Goal: Find specific page/section: Find specific page/section

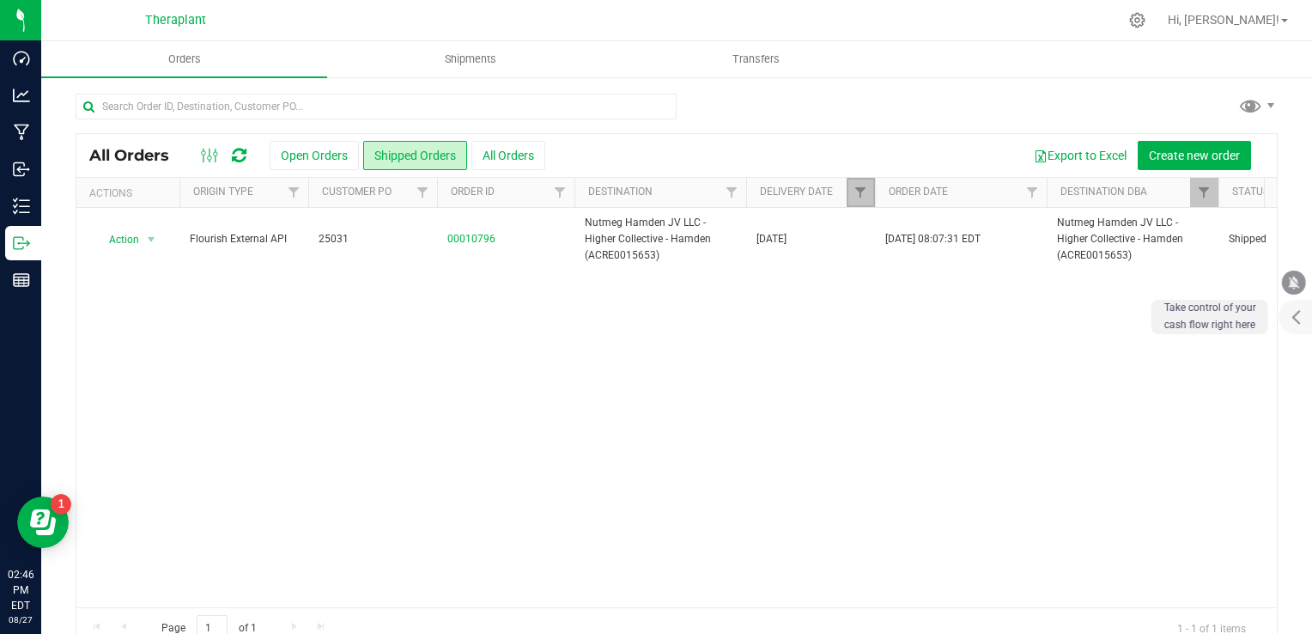
drag, startPoint x: 859, startPoint y: 186, endPoint x: 879, endPoint y: 214, distance: 34.3
click at [859, 186] on span "Filter" at bounding box center [860, 192] width 14 height 14
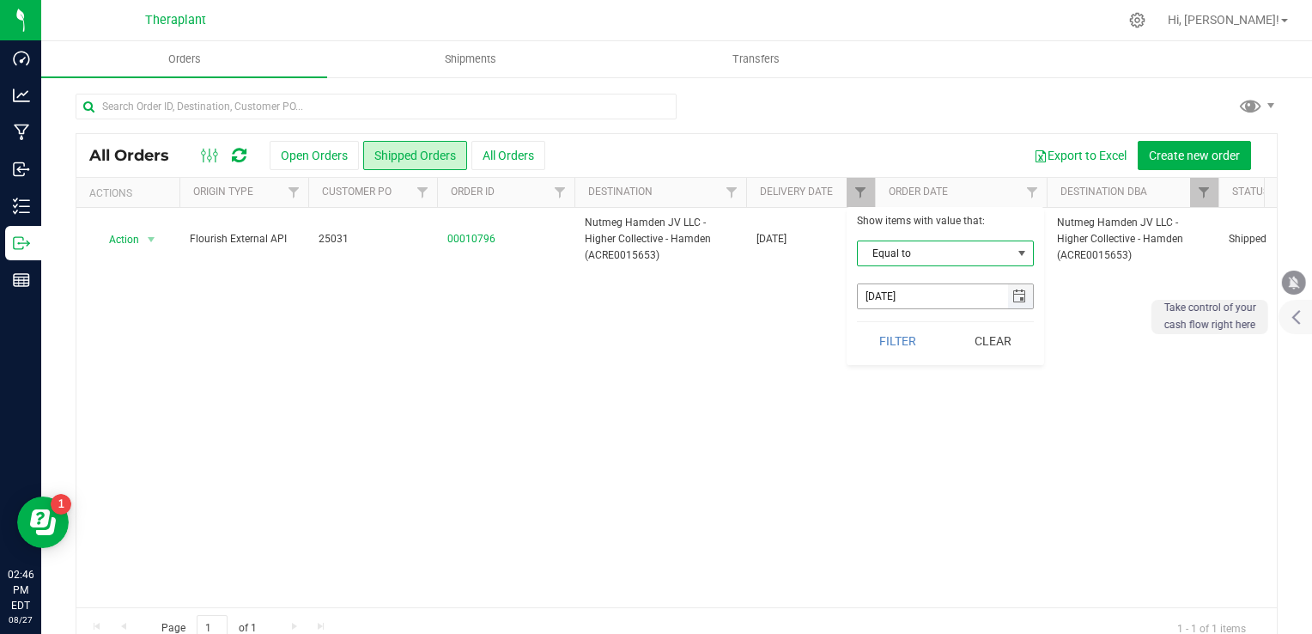
click at [1013, 304] on span "select" at bounding box center [1020, 296] width 25 height 24
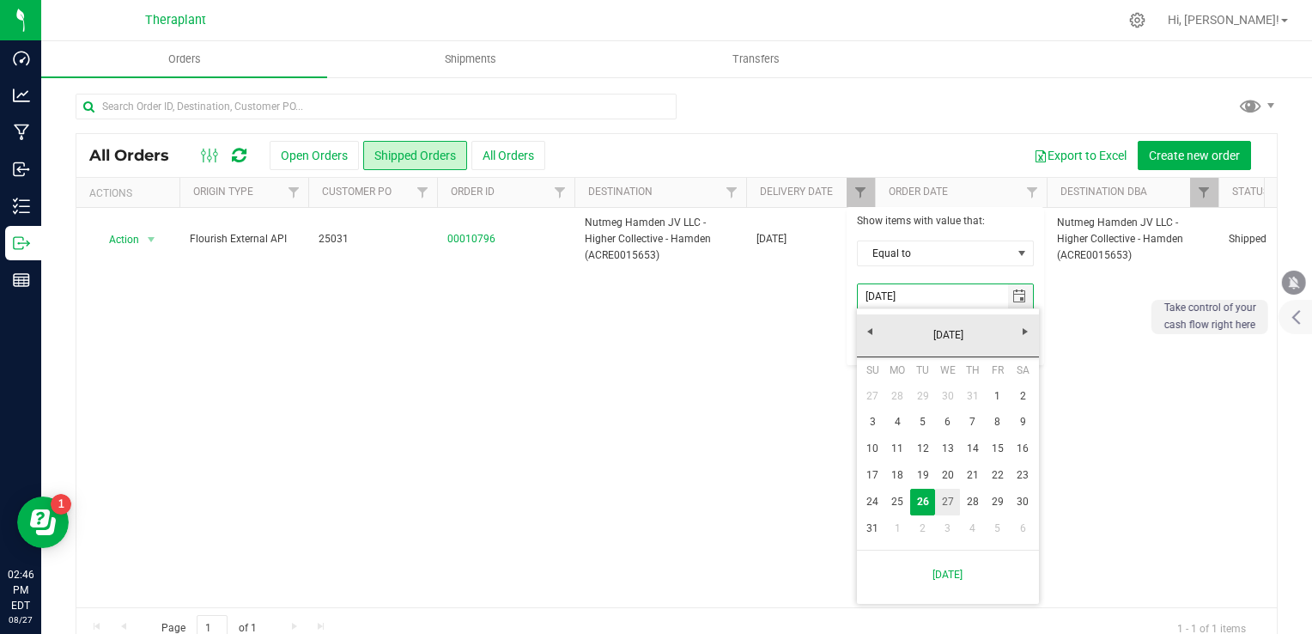
click at [945, 504] on link "27" at bounding box center [947, 502] width 25 height 27
type input "[DATE]"
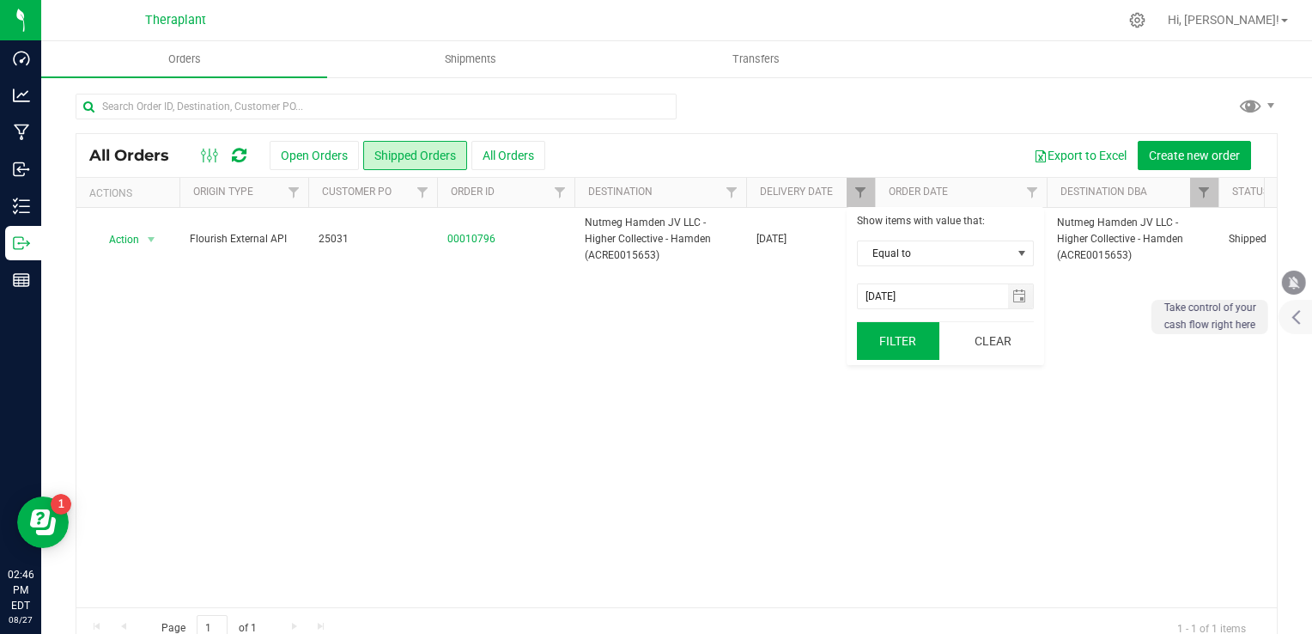
click at [908, 354] on button "Filter" at bounding box center [898, 341] width 82 height 38
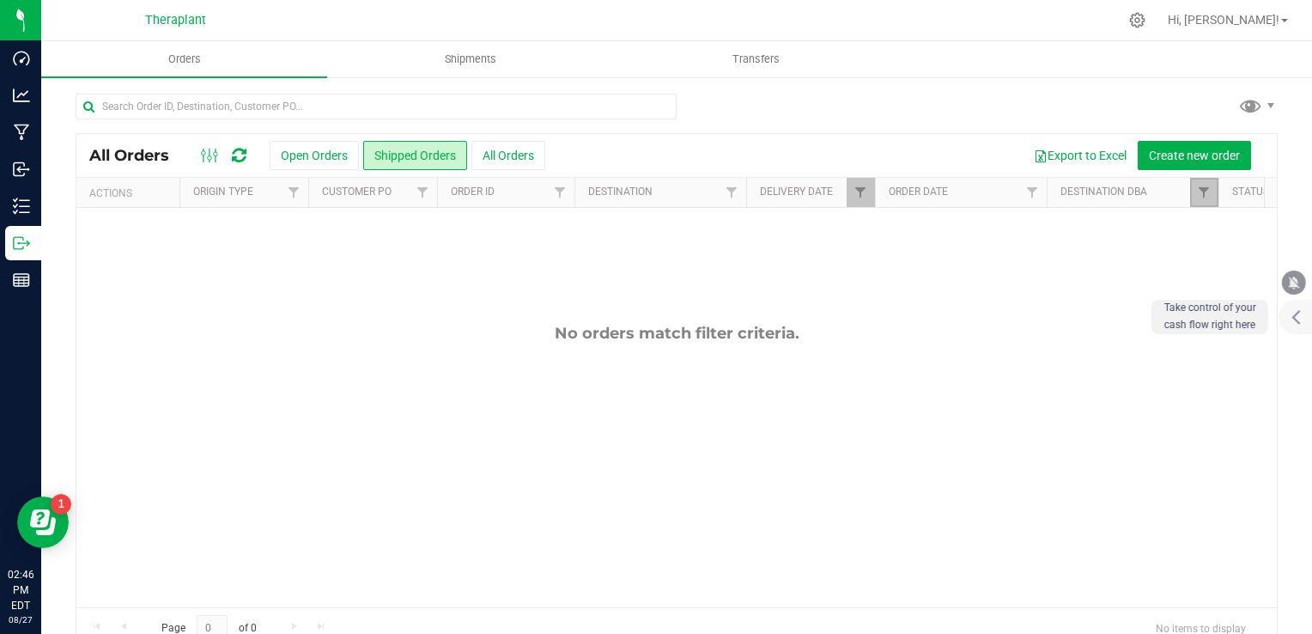
click at [1194, 195] on link "Filter" at bounding box center [1204, 192] width 28 height 29
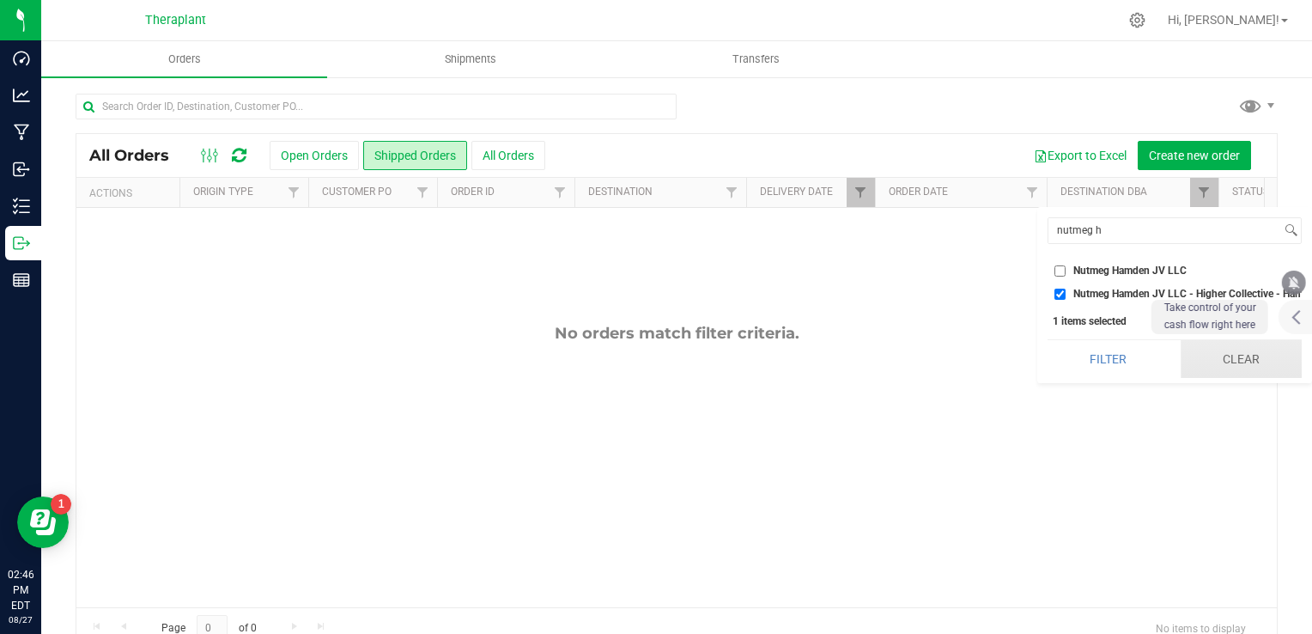
click at [1230, 374] on button "Clear" at bounding box center [1241, 359] width 121 height 38
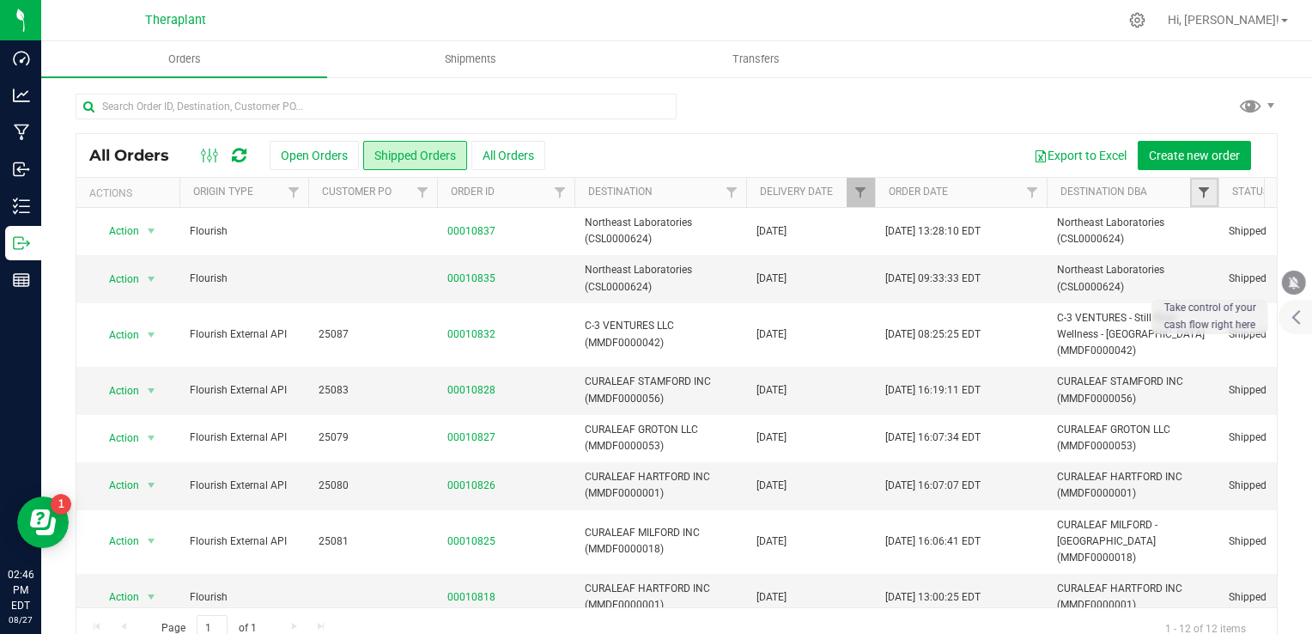
click at [1208, 194] on span "Filter" at bounding box center [1204, 192] width 14 height 14
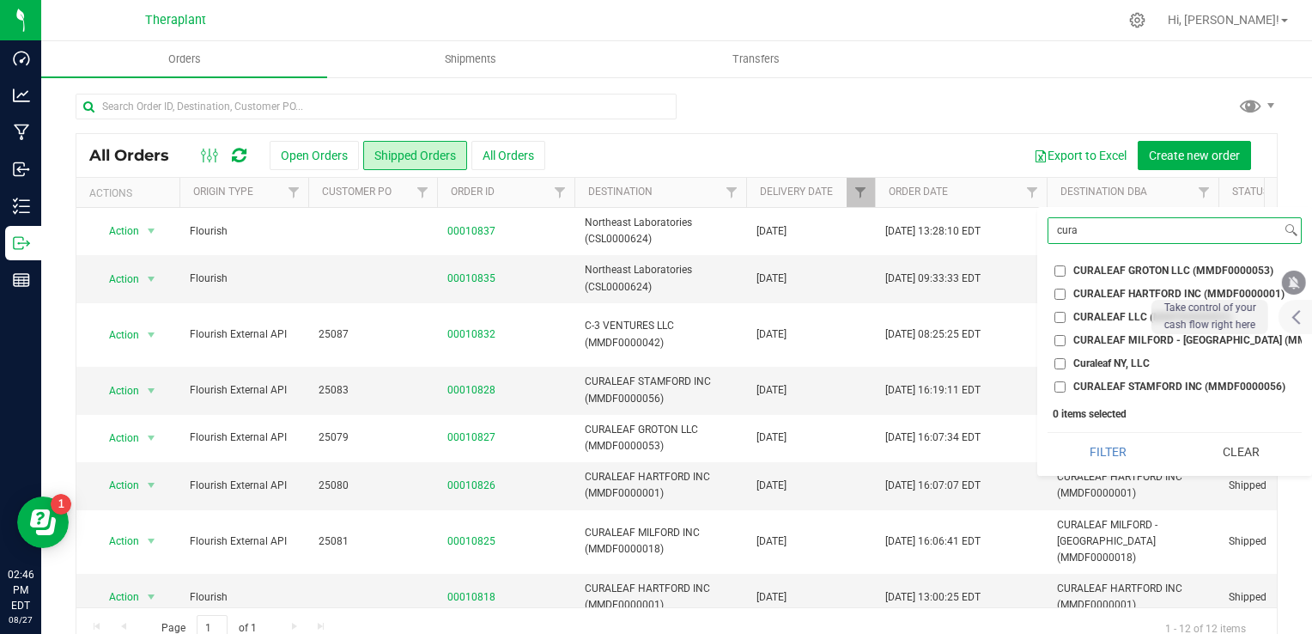
type input "cura"
click at [1094, 263] on li "CURALEAF GROTON LLC (MMDF0000053)" at bounding box center [1175, 271] width 254 height 18
click at [1119, 272] on span "CURALEAF GROTON LLC (MMDF0000053)" at bounding box center [1173, 270] width 200 height 10
click at [1066, 272] on input "CURALEAF GROTON LLC (MMDF0000053)" at bounding box center [1059, 270] width 11 height 11
checkbox input "true"
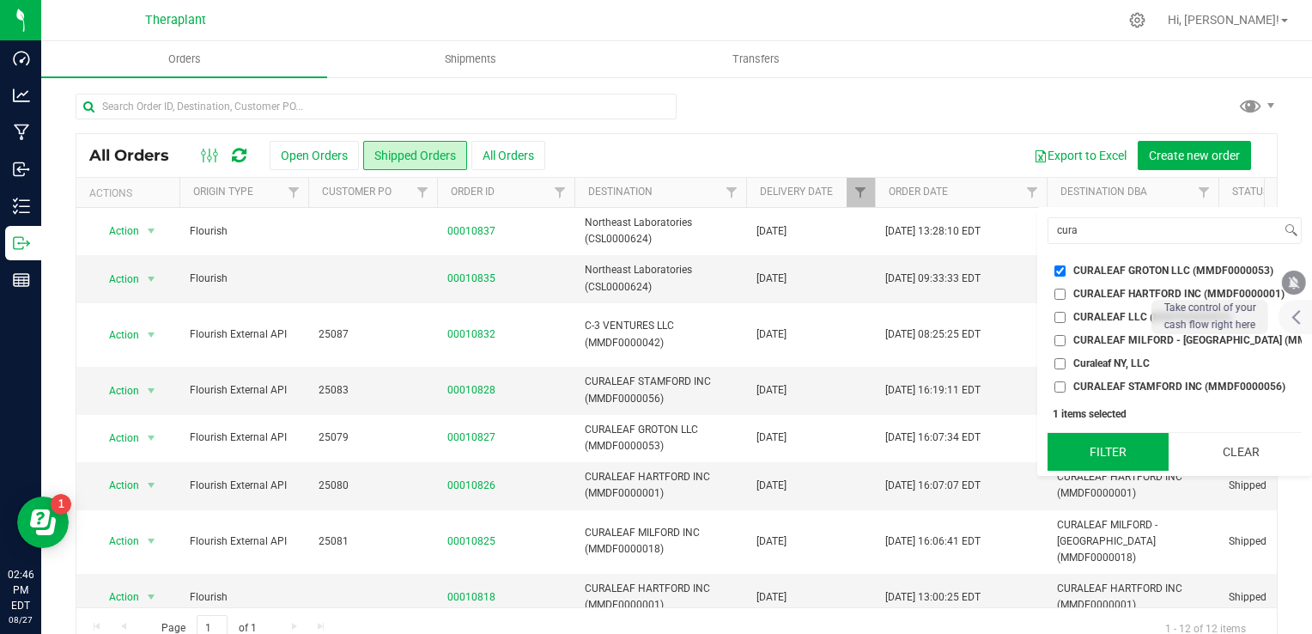
click at [1114, 455] on button "Filter" at bounding box center [1108, 452] width 121 height 38
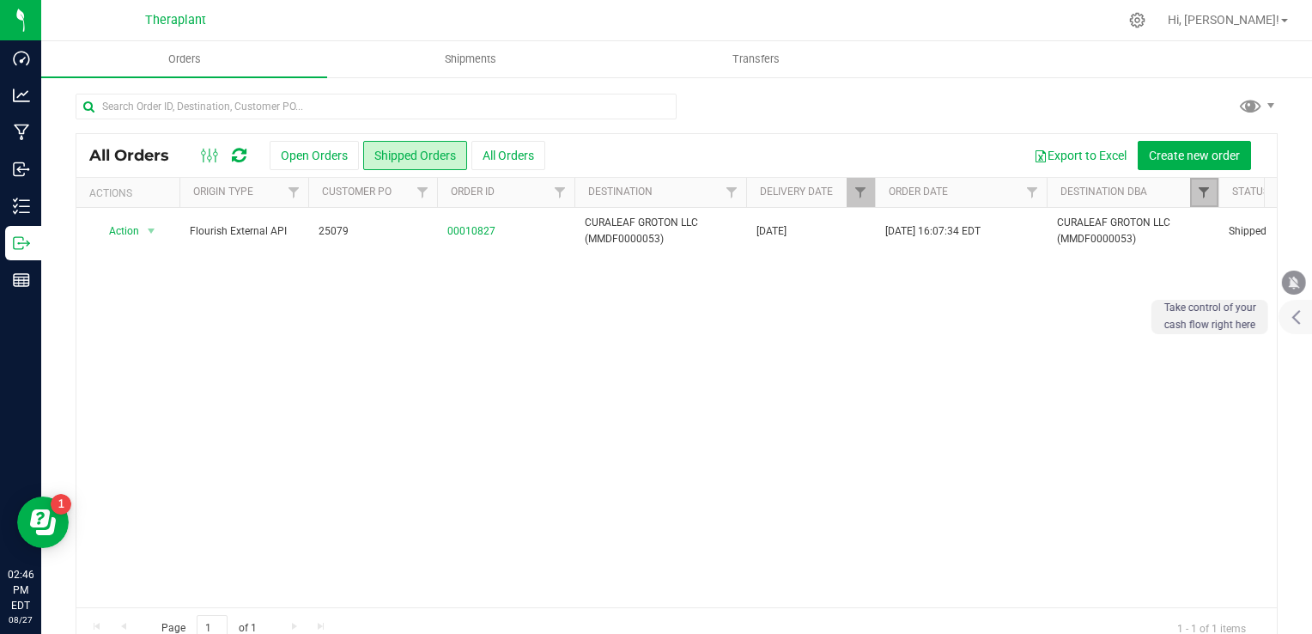
click at [1202, 185] on span "Filter" at bounding box center [1204, 192] width 14 height 14
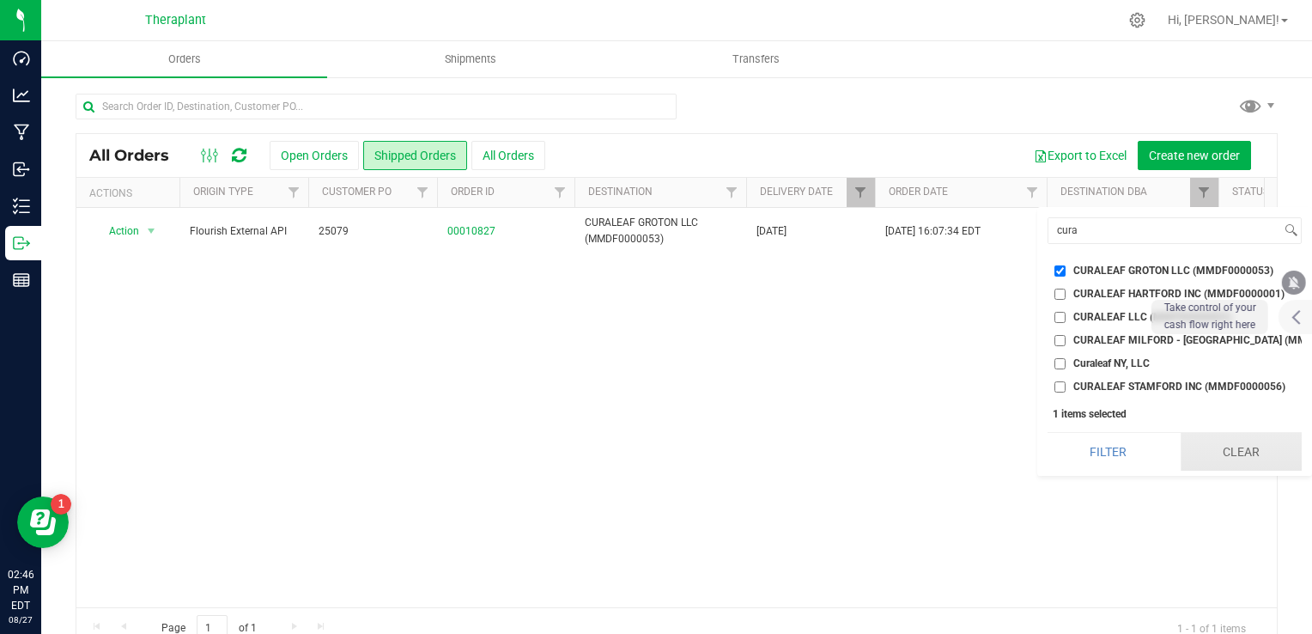
click at [1224, 471] on button "Clear" at bounding box center [1241, 452] width 121 height 38
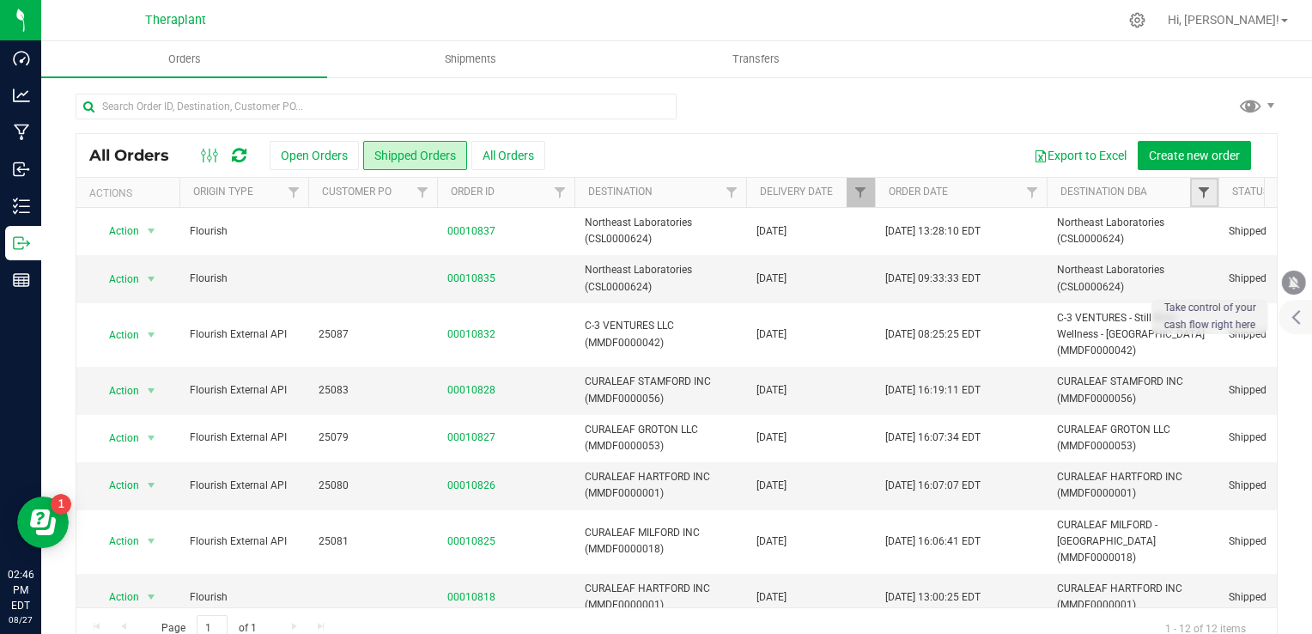
click at [1210, 197] on span "Filter" at bounding box center [1204, 192] width 14 height 14
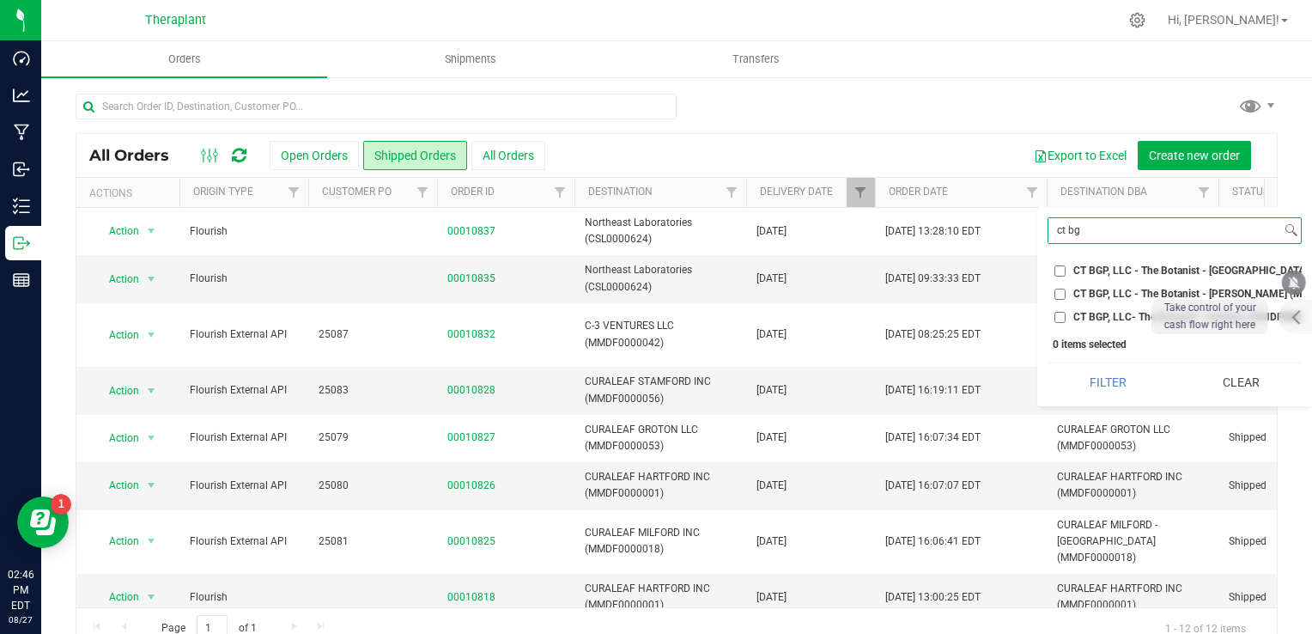
type input "ct bg"
click at [1114, 266] on span "CT BGP, LLC - The Botanist - [GEOGRAPHIC_DATA] (MMDF0000005)" at bounding box center [1232, 270] width 318 height 10
click at [1066, 266] on input "CT BGP, LLC - The Botanist - [GEOGRAPHIC_DATA] (MMDF0000005)" at bounding box center [1059, 270] width 11 height 11
checkbox input "true"
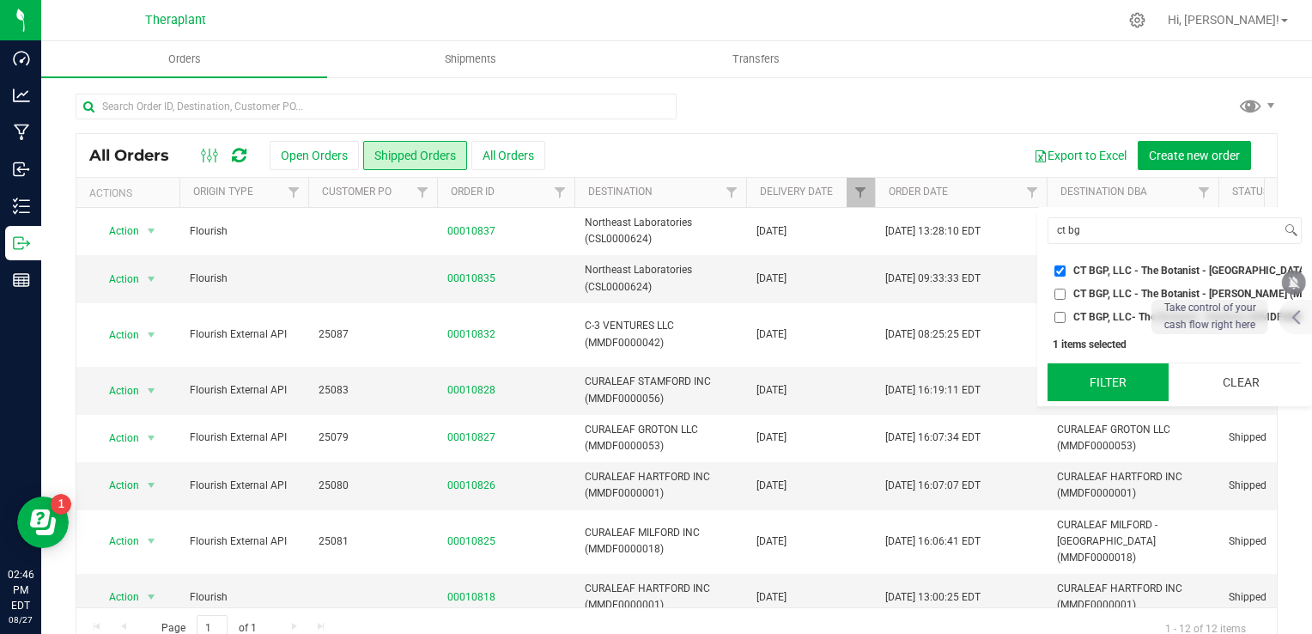
click at [1104, 394] on button "Filter" at bounding box center [1108, 382] width 121 height 38
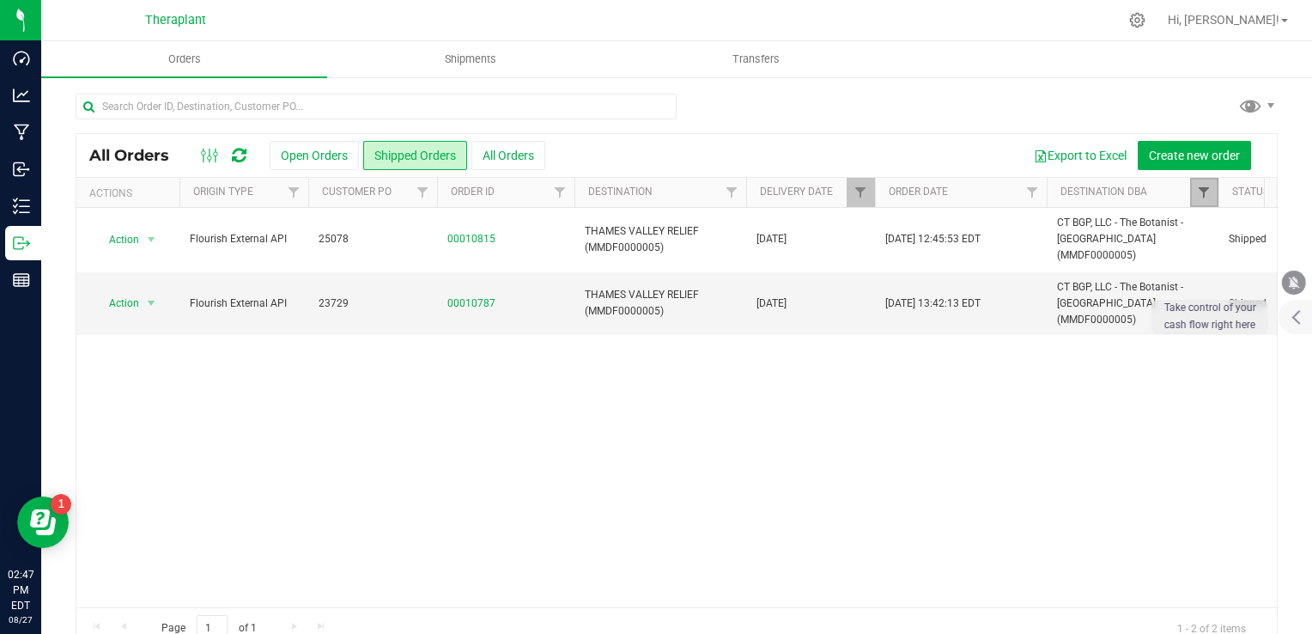
click at [1210, 194] on span "Filter" at bounding box center [1204, 192] width 14 height 14
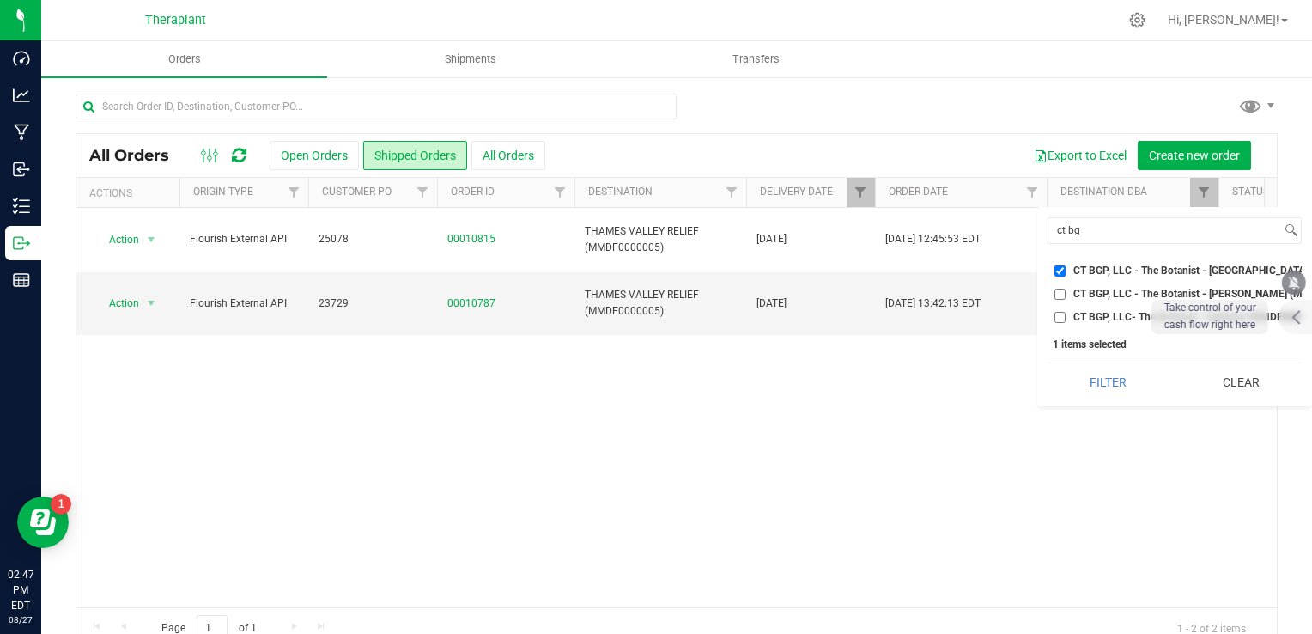
drag, startPoint x: 1235, startPoint y: 383, endPoint x: 1221, endPoint y: 352, distance: 33.8
click at [1233, 381] on button "Clear" at bounding box center [1241, 382] width 121 height 38
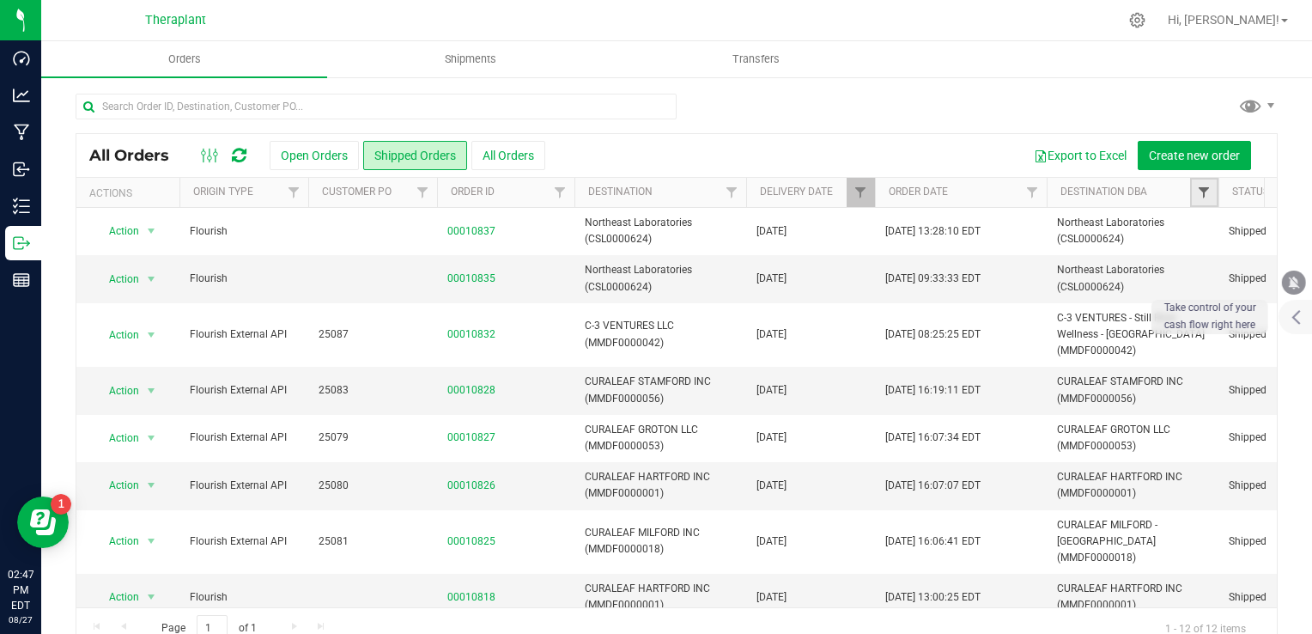
click at [1200, 194] on span "Filter" at bounding box center [1204, 192] width 14 height 14
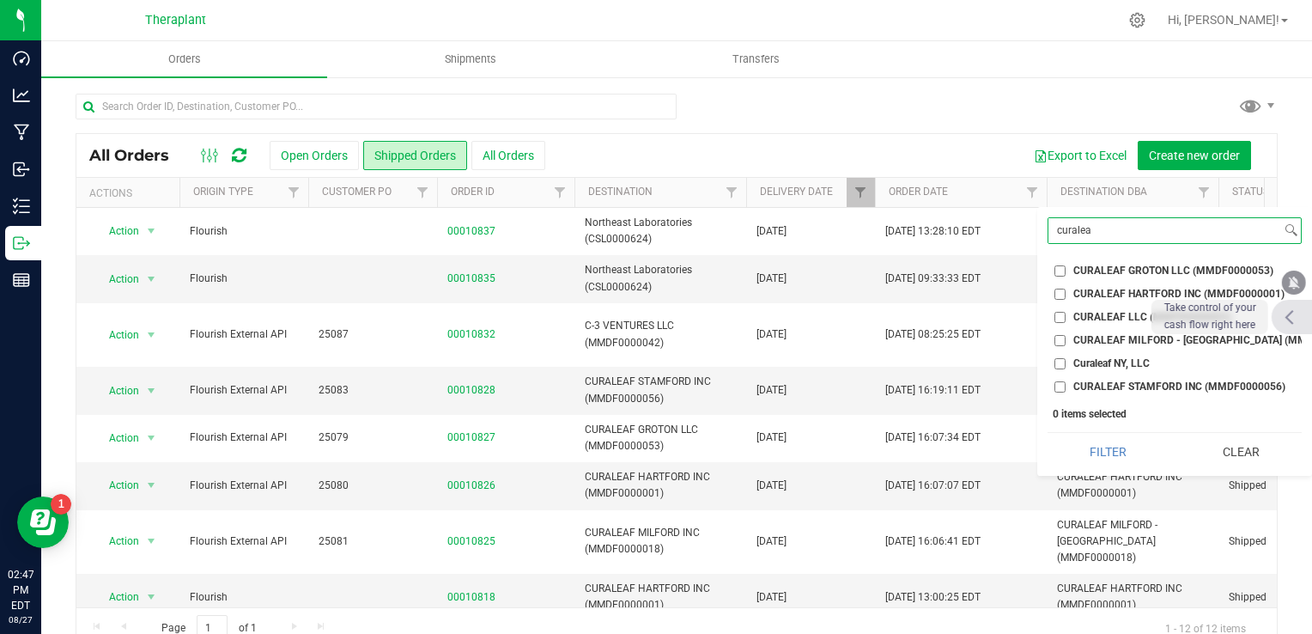
type input "curalea"
click at [1292, 316] on icon at bounding box center [1288, 316] width 9 height 15
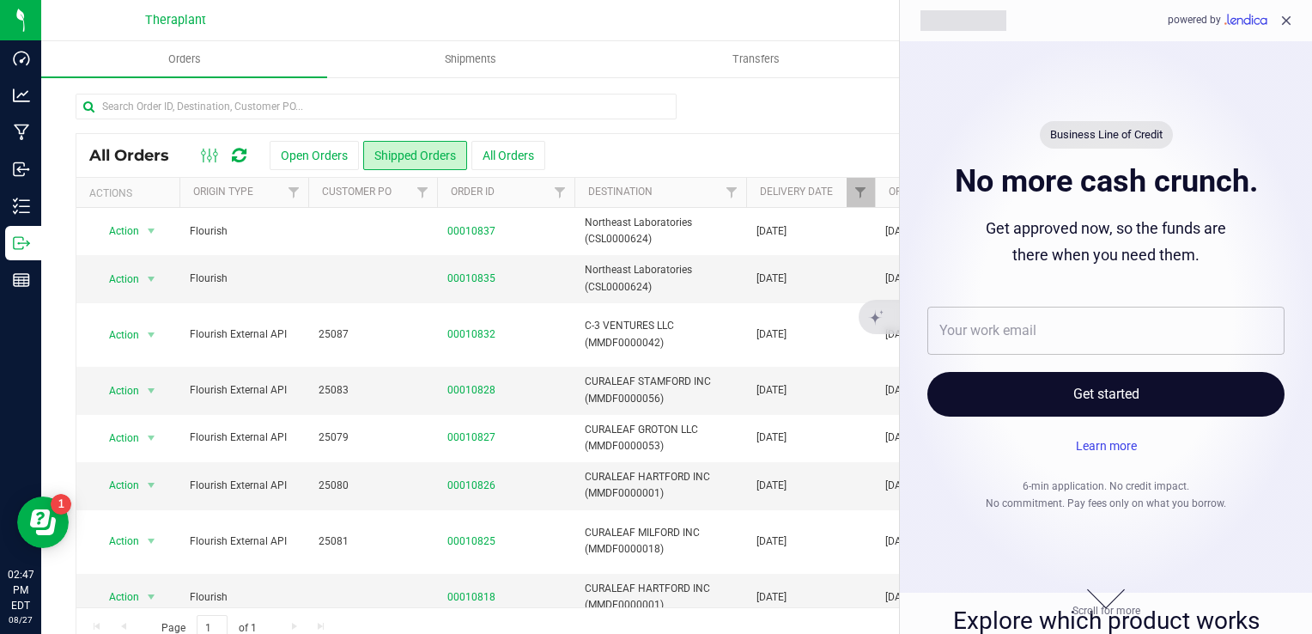
click at [1284, 25] on icon "close" at bounding box center [1285, 20] width 15 height 15
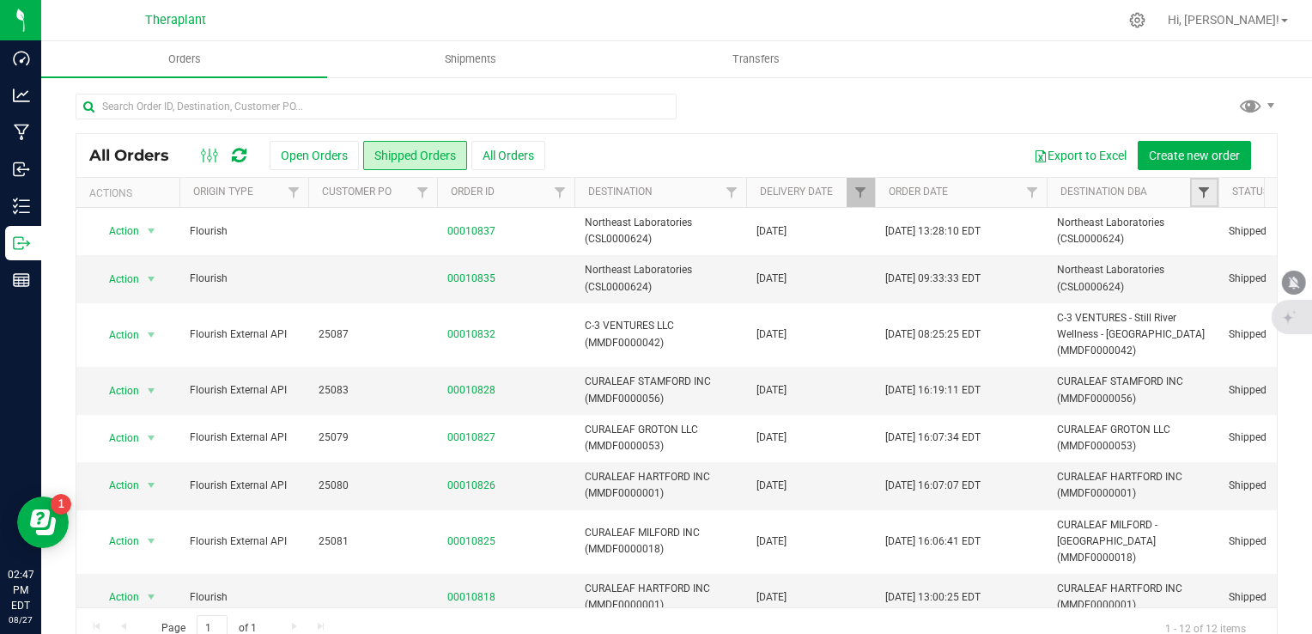
click at [1200, 192] on span "Filter" at bounding box center [1204, 192] width 14 height 14
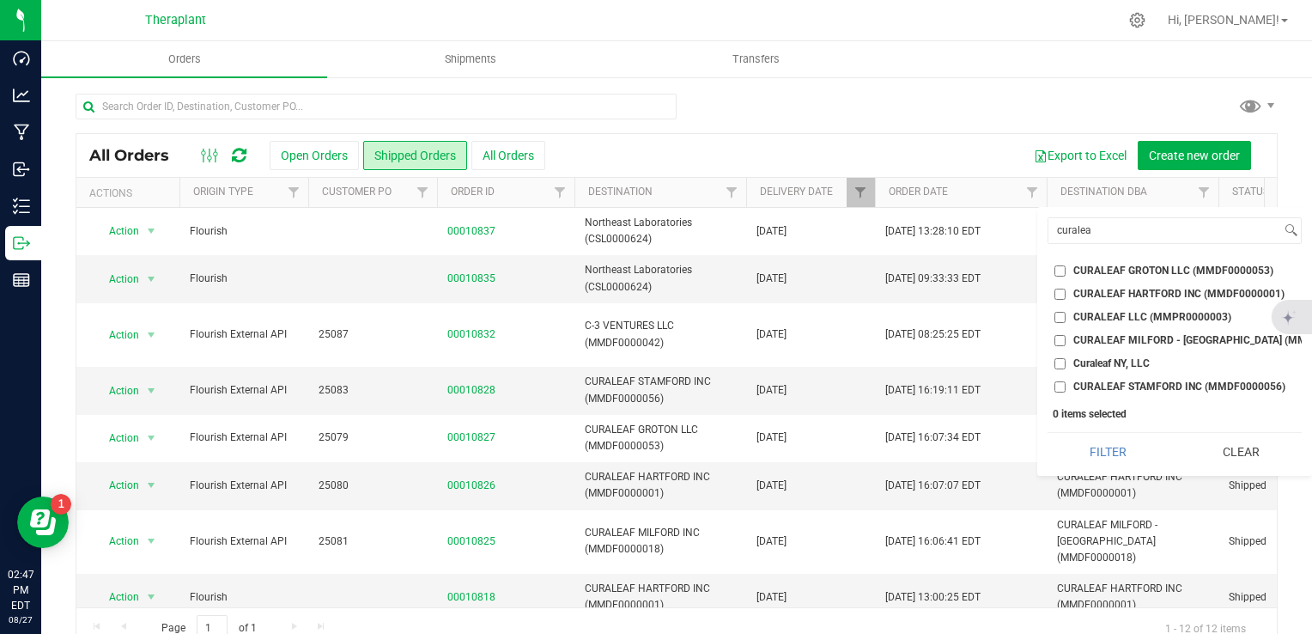
click at [1109, 338] on span "CURALEAF MILFORD - [GEOGRAPHIC_DATA] (MMDF0000018)" at bounding box center [1219, 340] width 292 height 10
click at [1066, 338] on input "CURALEAF MILFORD - [GEOGRAPHIC_DATA] (MMDF0000018)" at bounding box center [1059, 340] width 11 height 11
click at [1075, 460] on button "Filter" at bounding box center [1108, 452] width 121 height 38
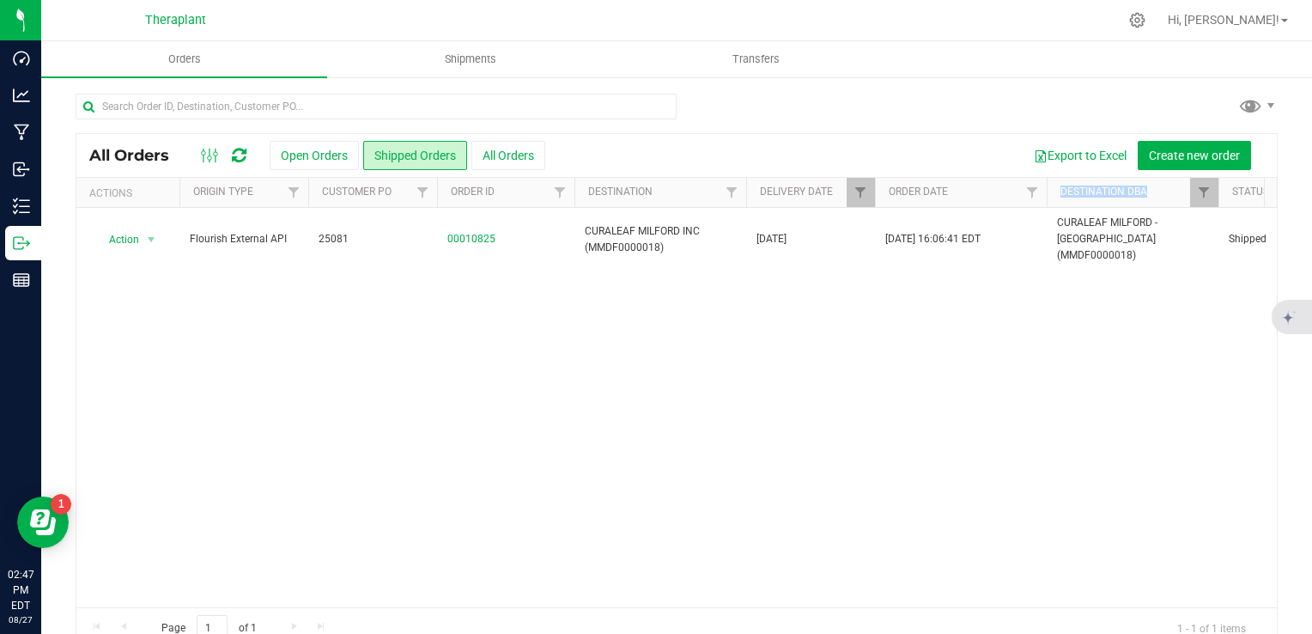
click at [1190, 190] on th "Destination DBA" at bounding box center [1133, 193] width 172 height 30
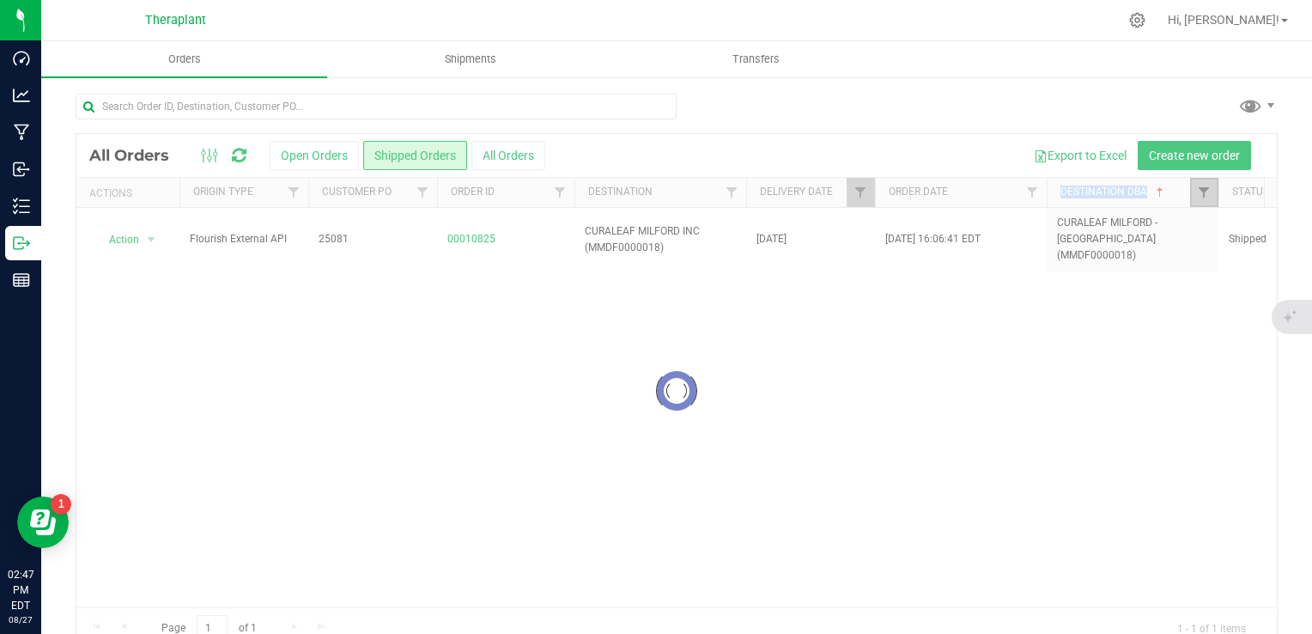
checkbox input "true"
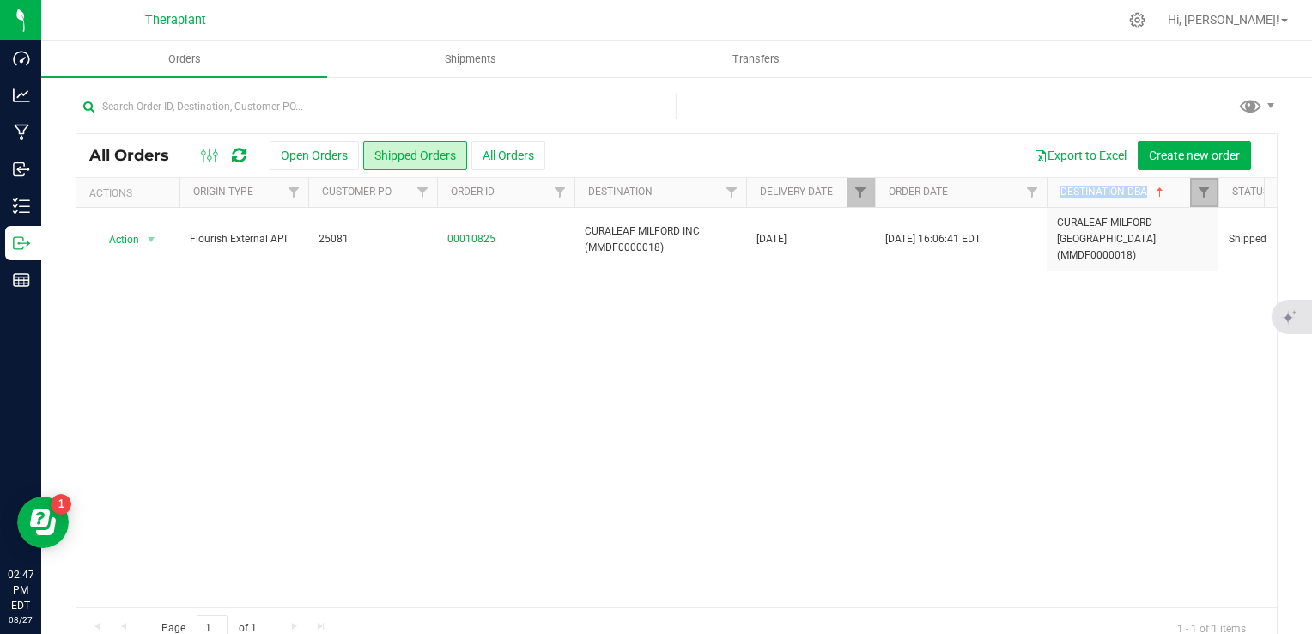
click at [1197, 192] on span "Filter" at bounding box center [1204, 192] width 14 height 14
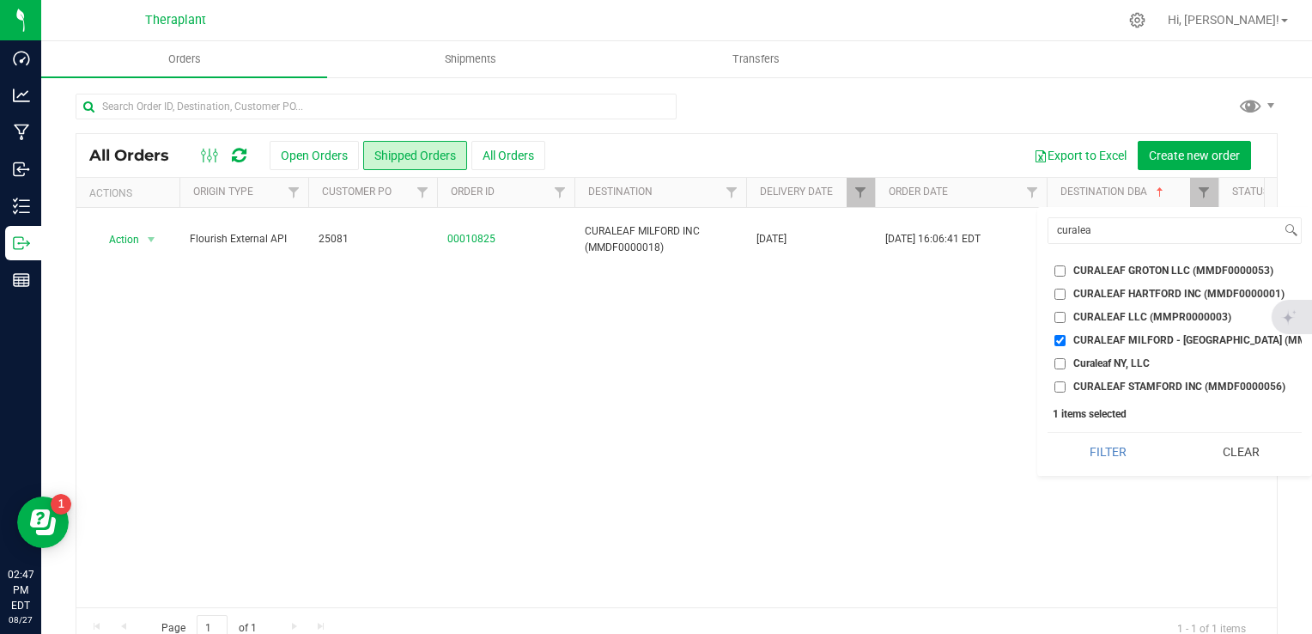
click at [1171, 288] on span "CURALEAF HARTFORD INC (MMDF0000001)" at bounding box center [1178, 293] width 211 height 10
click at [1066, 288] on input "CURALEAF HARTFORD INC (MMDF0000001)" at bounding box center [1059, 293] width 11 height 11
checkbox input "true"
click at [1084, 338] on span "CURALEAF MILFORD - [GEOGRAPHIC_DATA] (MMDF0000018)" at bounding box center [1219, 340] width 292 height 10
click at [1066, 338] on input "CURALEAF MILFORD - [GEOGRAPHIC_DATA] (MMDF0000018)" at bounding box center [1059, 340] width 11 height 11
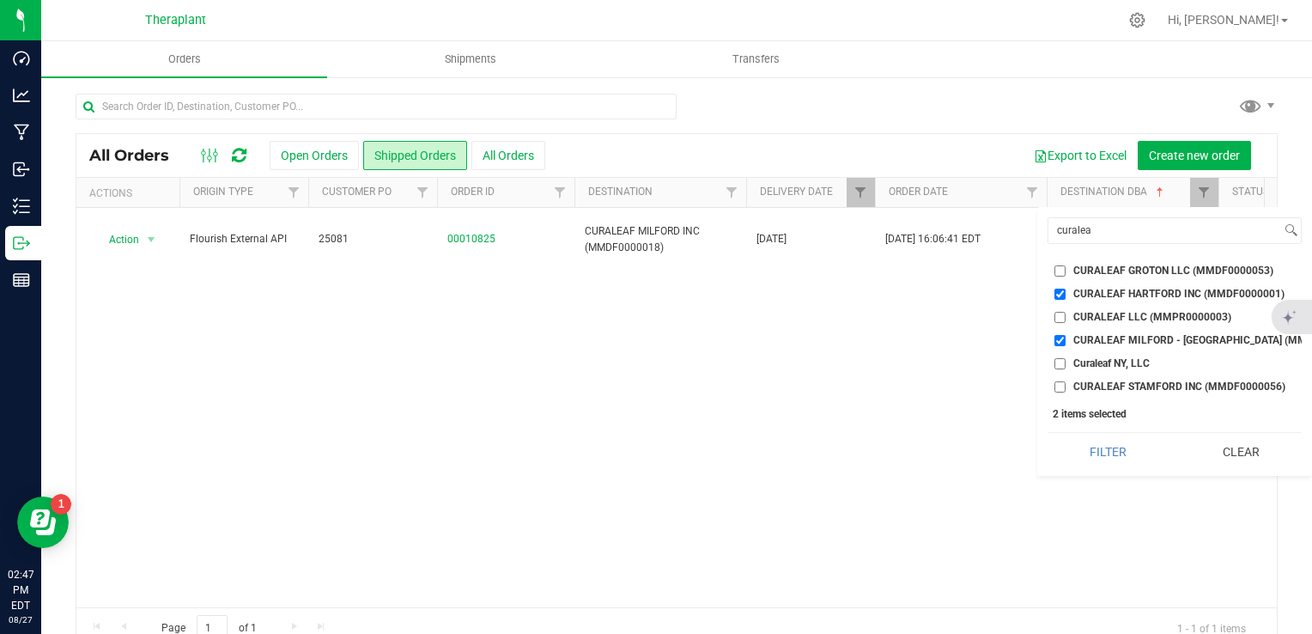
checkbox input "false"
click at [1072, 455] on button "Filter" at bounding box center [1108, 452] width 121 height 38
